Goal: Transaction & Acquisition: Obtain resource

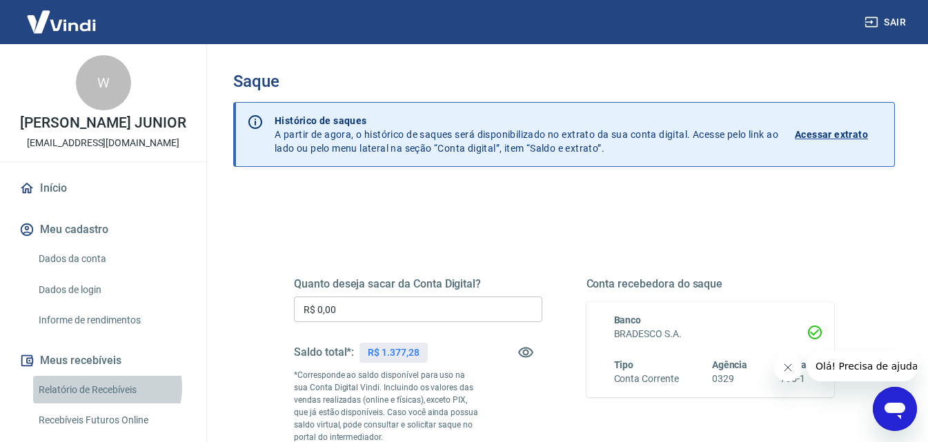
click at [99, 401] on link "Relatório de Recebíveis" at bounding box center [111, 390] width 157 height 28
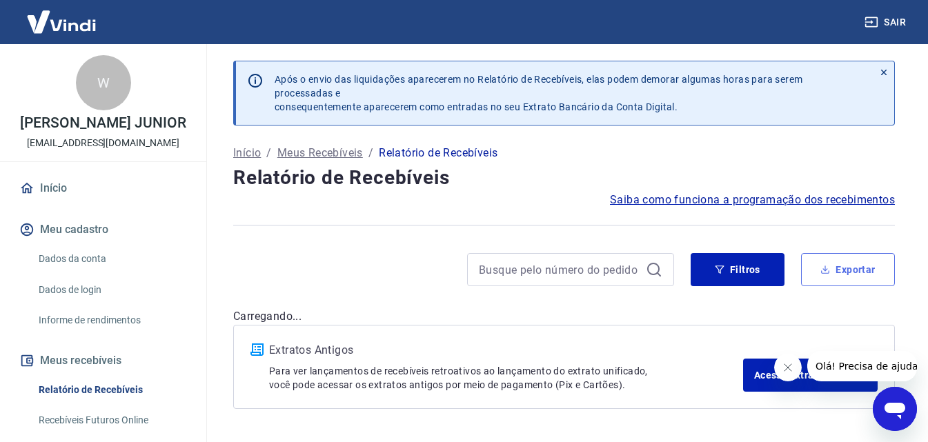
click at [837, 266] on button "Exportar" at bounding box center [848, 269] width 94 height 33
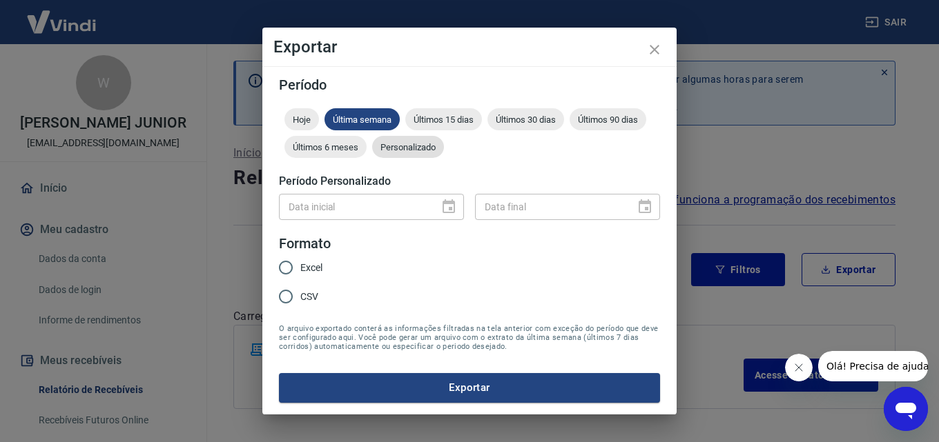
click at [411, 139] on div "Personalizado" at bounding box center [408, 147] width 72 height 22
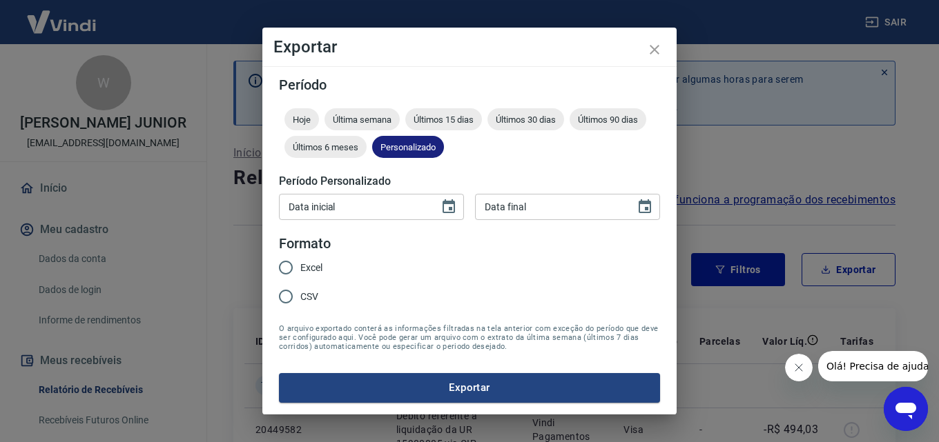
click at [416, 146] on span "Personalizado" at bounding box center [408, 147] width 72 height 10
click at [299, 264] on input "Excel" at bounding box center [285, 267] width 29 height 29
radio input "true"
click at [439, 208] on button "Choose date" at bounding box center [449, 207] width 28 height 28
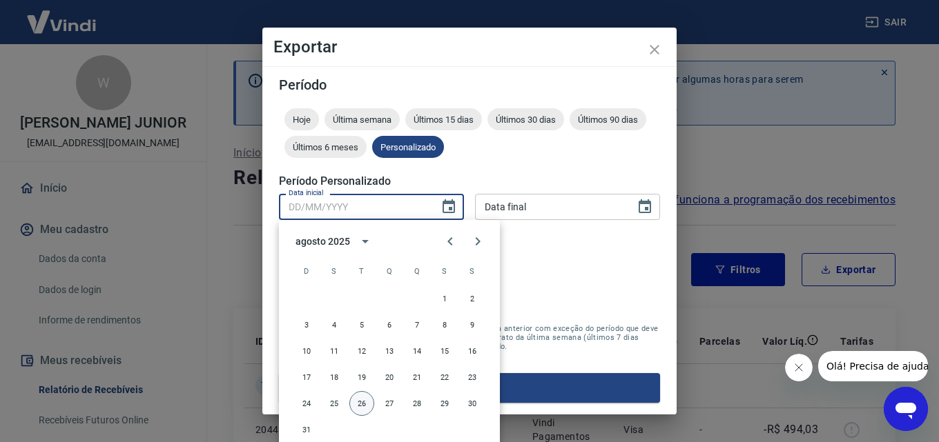
click at [353, 401] on button "26" at bounding box center [361, 403] width 25 height 25
type input "[DATE]"
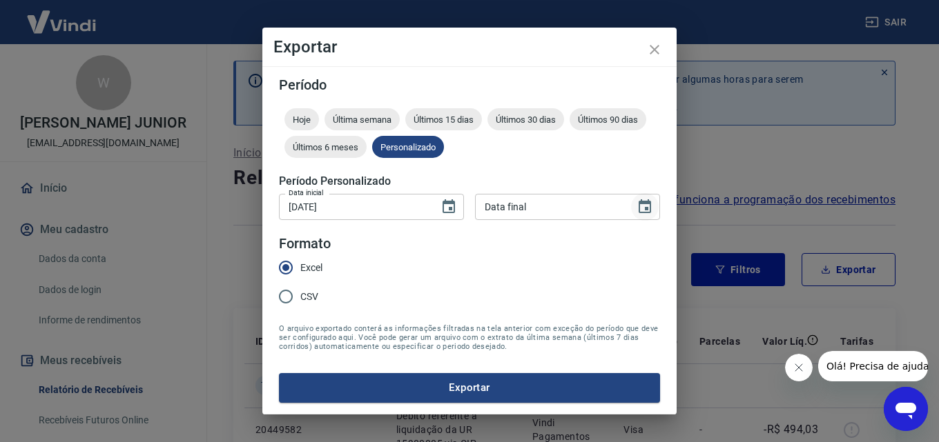
click at [647, 200] on icon "Choose date" at bounding box center [644, 206] width 12 height 14
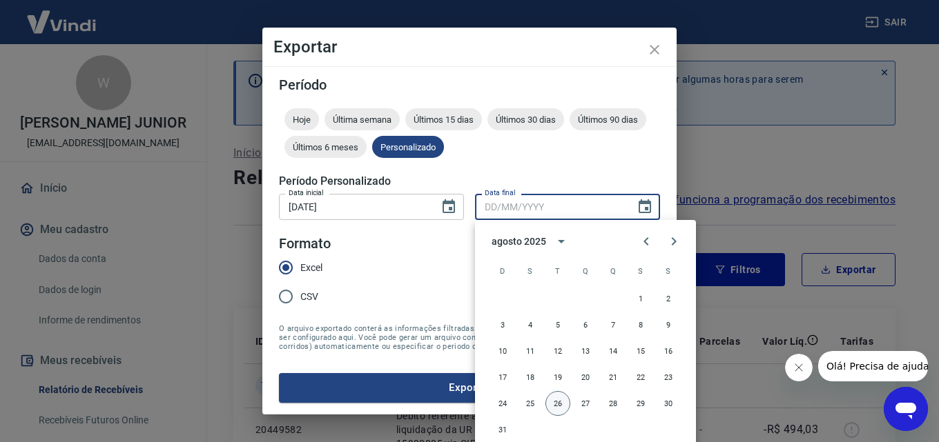
click at [553, 402] on button "26" at bounding box center [557, 403] width 25 height 25
type input "[DATE]"
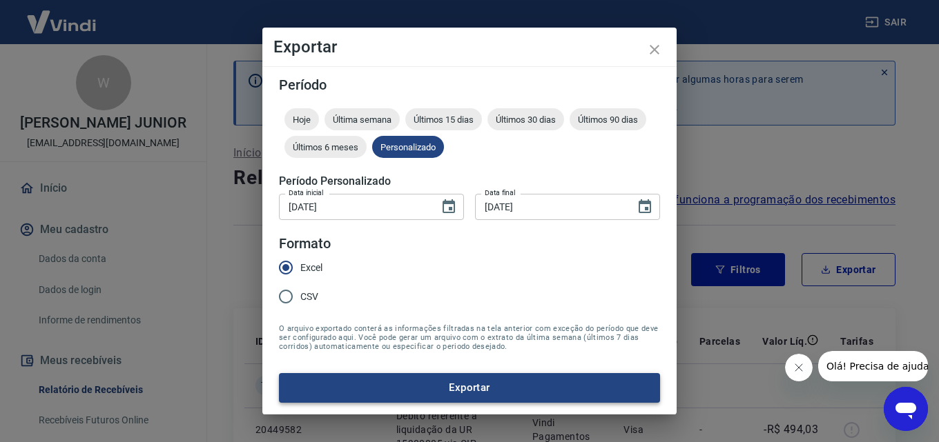
click at [458, 385] on button "Exportar" at bounding box center [469, 387] width 381 height 29
